Goal: Navigation & Orientation: Find specific page/section

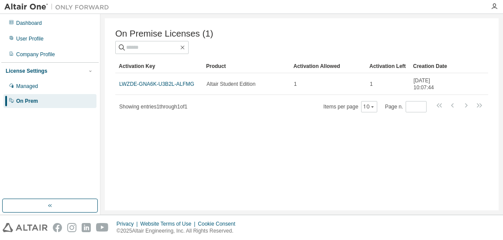
click at [364, 28] on div "On Premise Licenses (1) Clear Load Save Save As Field Operator Value Select fil…" at bounding box center [302, 114] width 394 height 192
click at [497, 7] on icon "button" at bounding box center [494, 6] width 7 height 7
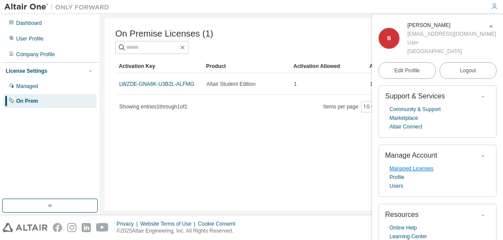
click at [404, 172] on link "Managed Licenses" at bounding box center [411, 169] width 44 height 9
click at [409, 118] on link "Marketplace" at bounding box center [403, 118] width 28 height 9
